Goal: Task Accomplishment & Management: Manage account settings

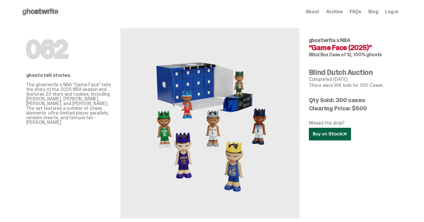
click at [332, 134] on icon at bounding box center [330, 134] width 34 height 4
click at [396, 11] on span "Log in" at bounding box center [392, 11] width 13 height 5
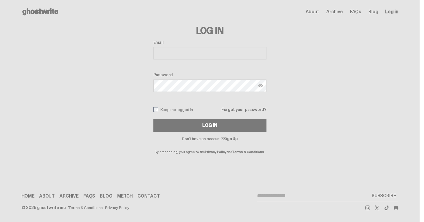
click at [238, 137] on link "Sign Up" at bounding box center [230, 138] width 14 height 5
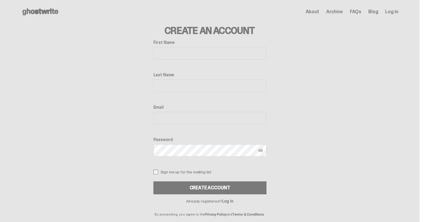
click at [190, 52] on input "First Name" at bounding box center [210, 53] width 113 height 12
type input "******"
type input "**********"
click at [262, 150] on img at bounding box center [261, 150] width 5 height 5
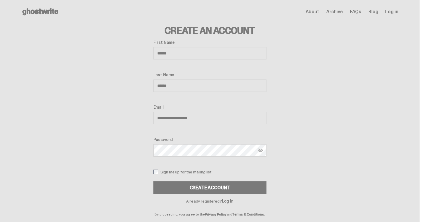
click at [202, 172] on label "Sign me up for the mailing list" at bounding box center [210, 172] width 113 height 5
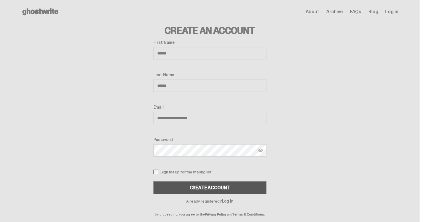
click at [207, 187] on div "Create Account" at bounding box center [210, 188] width 41 height 5
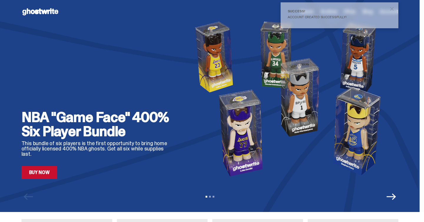
click at [49, 174] on link "Buy Now" at bounding box center [40, 172] width 36 height 13
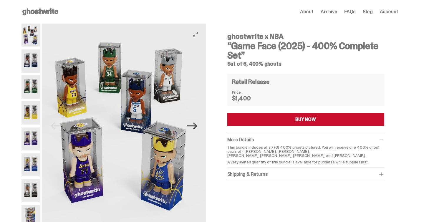
click at [196, 123] on icon "Next" at bounding box center [192, 126] width 10 height 10
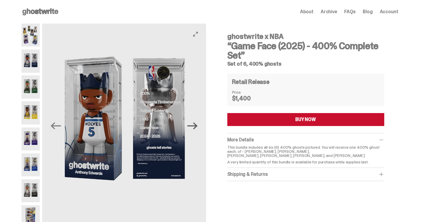
click at [196, 123] on icon "Next" at bounding box center [192, 126] width 10 height 7
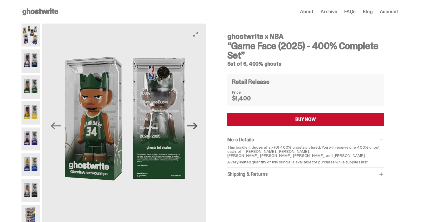
click at [196, 123] on icon "Next" at bounding box center [192, 126] width 10 height 7
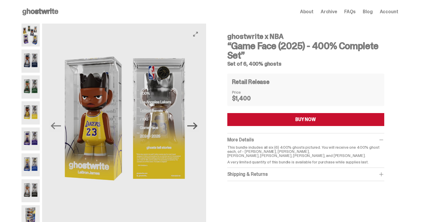
click at [196, 123] on icon "Next" at bounding box center [192, 126] width 10 height 7
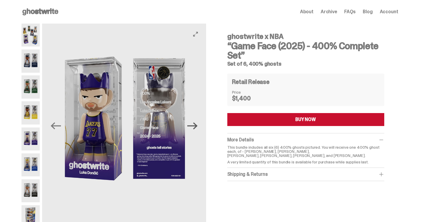
click at [196, 123] on icon "Next" at bounding box center [192, 126] width 10 height 7
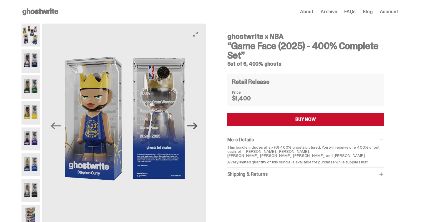
click at [196, 123] on icon "Next" at bounding box center [192, 126] width 10 height 7
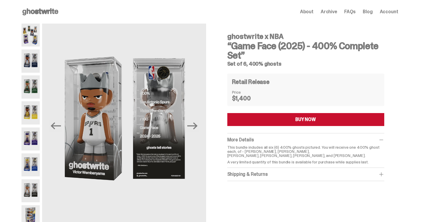
click at [353, 13] on span "FAQs" at bounding box center [350, 11] width 11 height 5
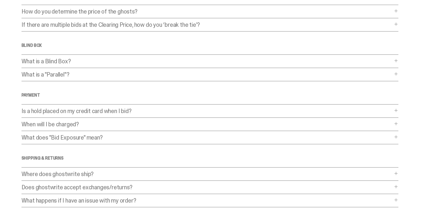
scroll to position [160, 0]
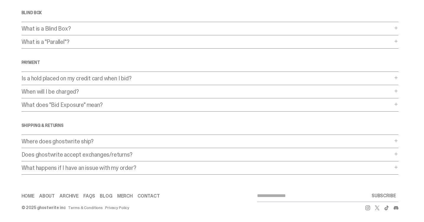
click at [151, 196] on link "Contact" at bounding box center [149, 196] width 22 height 5
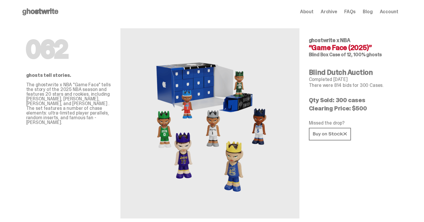
click at [393, 11] on span "Account" at bounding box center [389, 11] width 19 height 5
